Goal: Check status: Check status

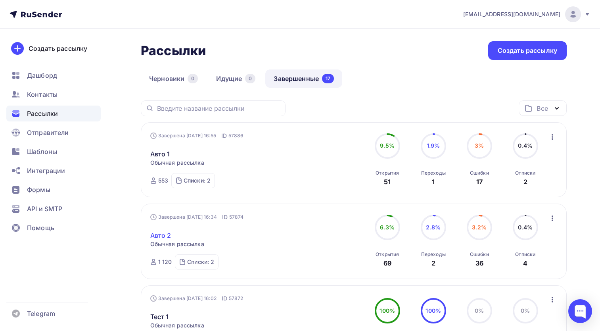
scroll to position [40, 0]
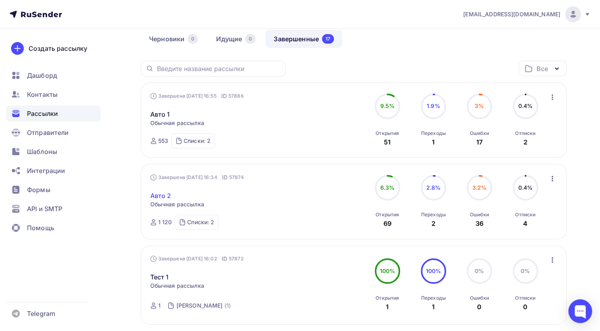
click at [158, 191] on link "Авто 2" at bounding box center [160, 196] width 21 height 10
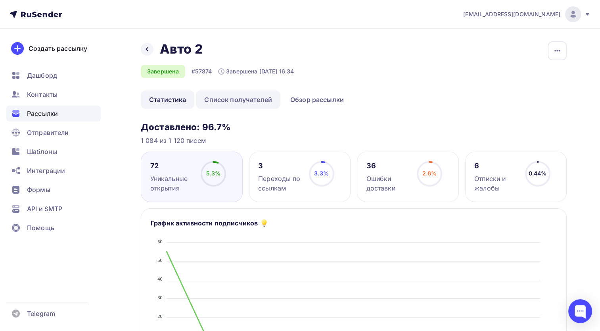
click at [263, 96] on link "Список получателей" at bounding box center [238, 99] width 85 height 18
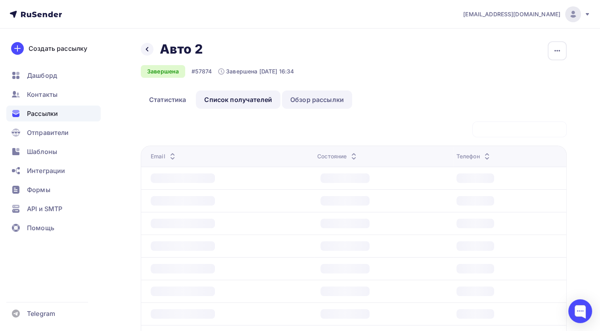
click at [329, 108] on link "Обзор рассылки" at bounding box center [317, 99] width 70 height 18
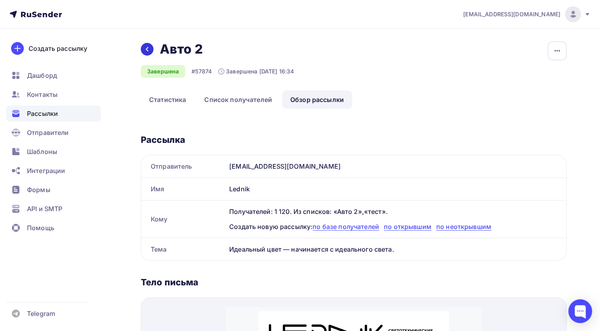
click at [148, 51] on icon at bounding box center [147, 49] width 6 height 6
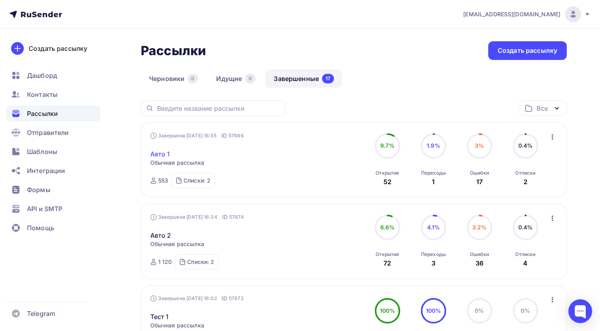
click at [151, 156] on link "Авто 1" at bounding box center [160, 154] width 20 height 10
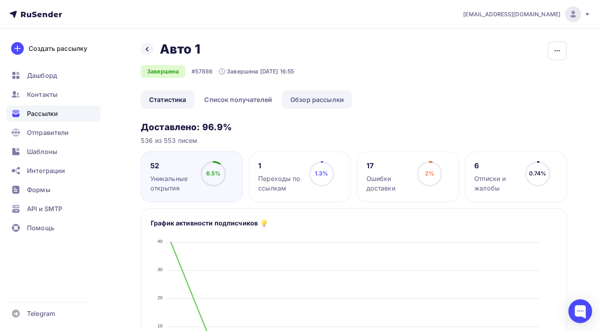
click at [302, 104] on link "Обзор рассылки" at bounding box center [317, 99] width 70 height 18
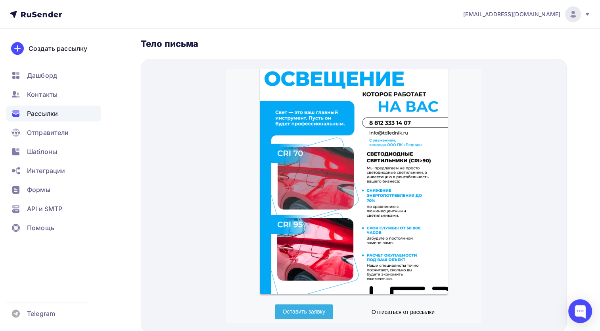
scroll to position [271, 0]
